Goal: Share content

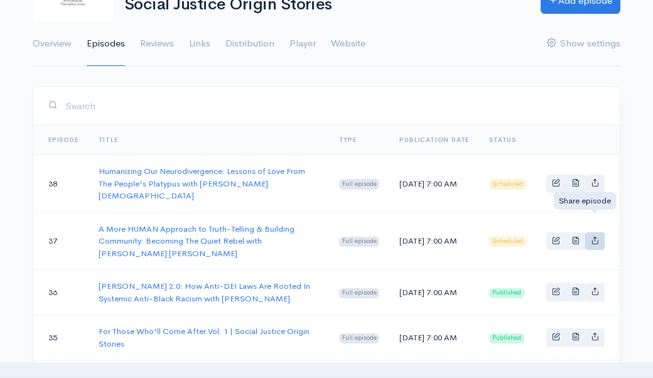
click at [594, 236] on icon "Basic example" at bounding box center [595, 240] width 8 height 8
type input "[URL][DOMAIN_NAME]"
type input "<iframe src='[URL][DOMAIN_NAME]' width='100%' height='190' frameborder='0' scro…"
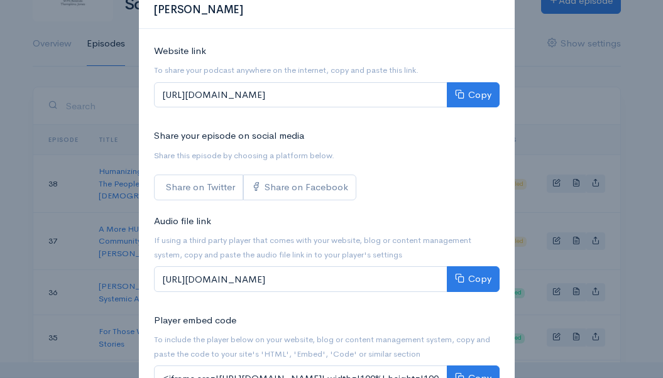
scroll to position [156, 0]
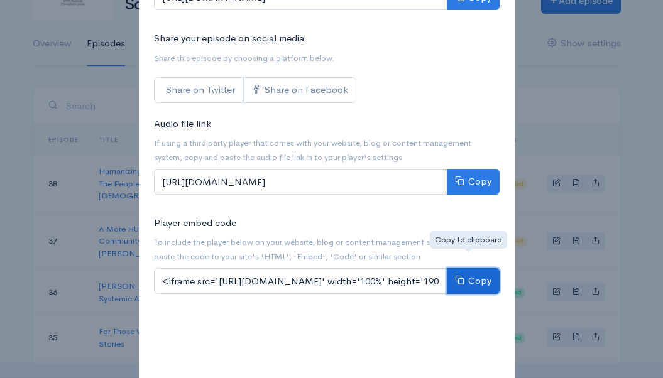
click at [476, 268] on button "Copy" at bounding box center [473, 281] width 53 height 26
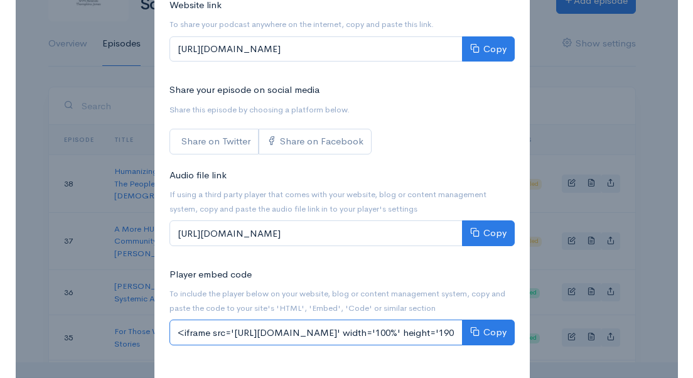
scroll to position [121, 0]
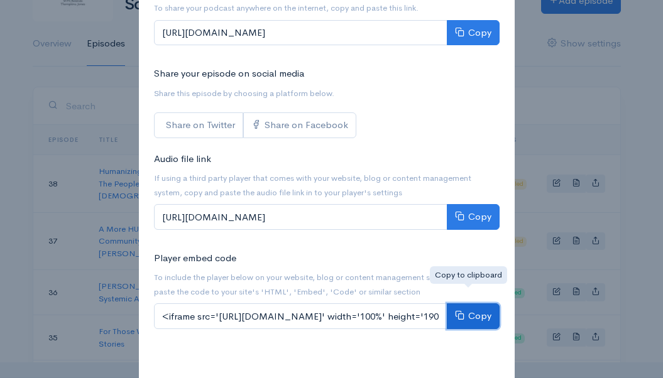
click at [486, 303] on button "Copy" at bounding box center [473, 316] width 53 height 26
click at [547, 109] on div "Share A More HUMAN Approach to Truth-Telling & Building Community: Becoming The…" at bounding box center [331, 189] width 663 height 378
